Goal: Check status: Check status

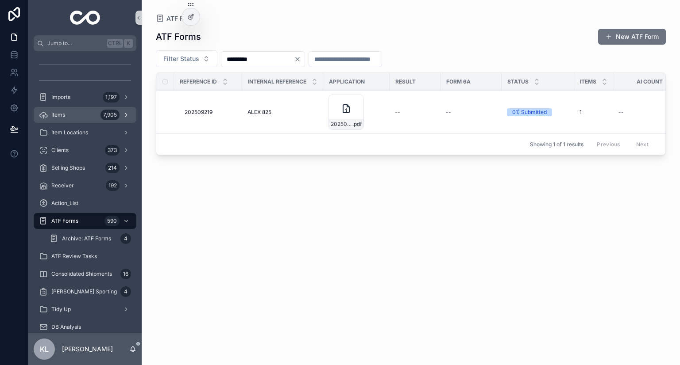
click at [104, 110] on div "7,905" at bounding box center [109, 115] width 19 height 11
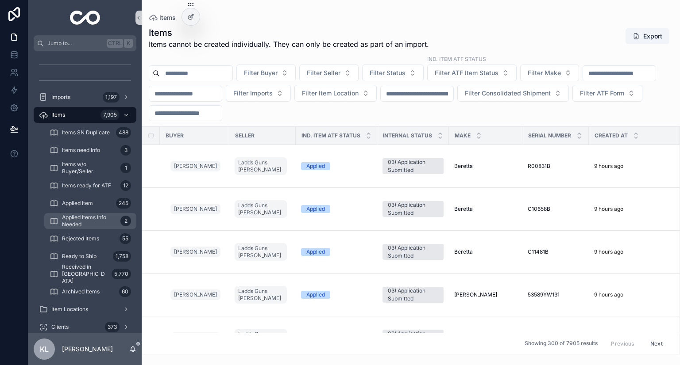
click at [105, 227] on span "Applied Items Info Needed" at bounding box center [89, 221] width 55 height 14
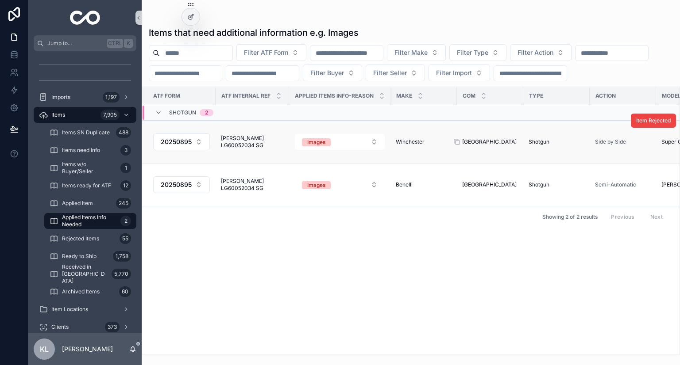
click at [496, 146] on div "[GEOGRAPHIC_DATA] [GEOGRAPHIC_DATA]" at bounding box center [490, 141] width 56 height 7
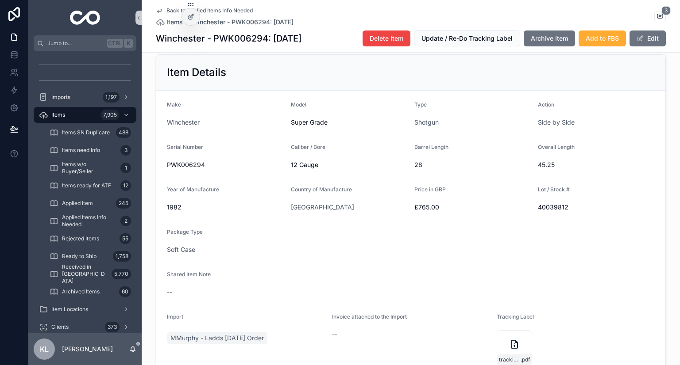
scroll to position [168, 0]
click at [156, 9] on icon "scrollable content" at bounding box center [159, 10] width 7 height 7
